Goal: Task Accomplishment & Management: Manage account settings

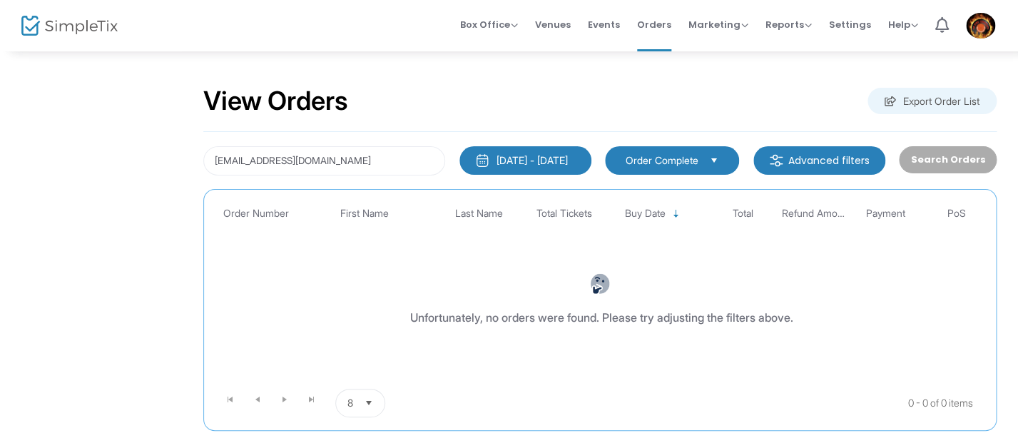
click at [618, 97] on div "View Orders Export Order List" at bounding box center [599, 101] width 793 height 61
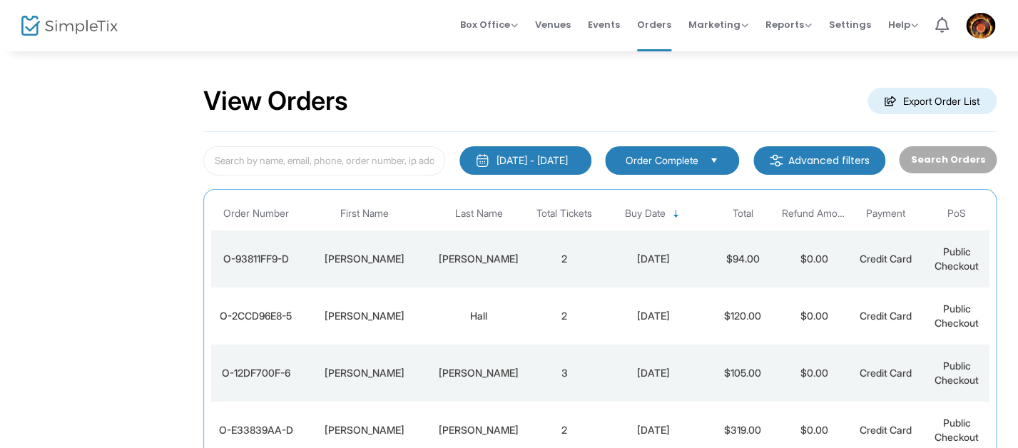
click at [516, 118] on div "View Orders Export Order List" at bounding box center [599, 101] width 793 height 61
